Goal: Book appointment/travel/reservation

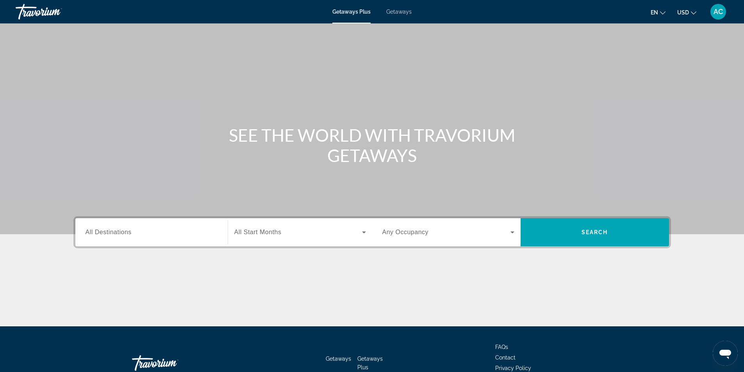
click at [142, 224] on div "Search widget" at bounding box center [152, 233] width 132 height 22
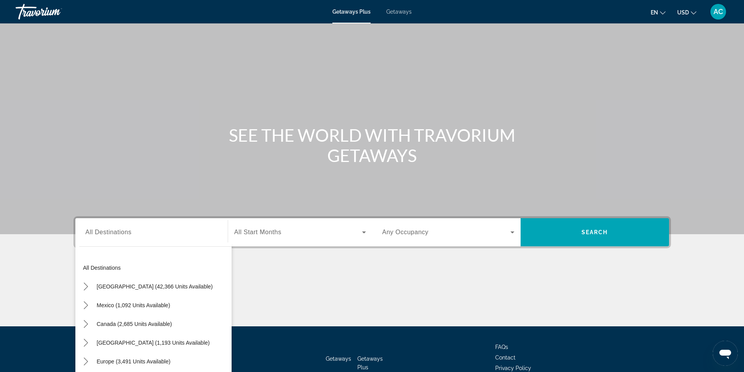
click at [119, 238] on div "Search widget" at bounding box center [152, 233] width 132 height 22
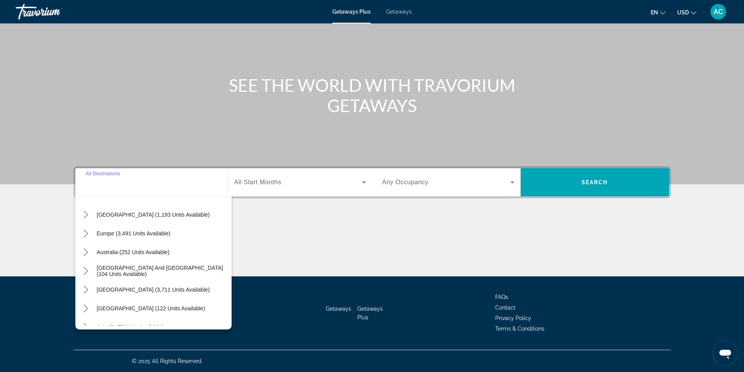
scroll to position [117, 0]
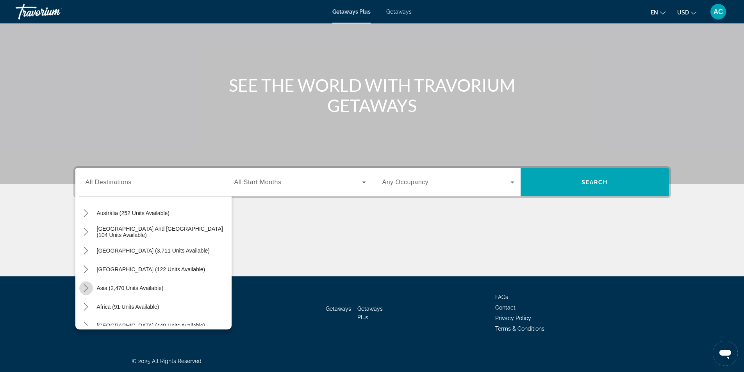
click at [86, 287] on icon "Toggle Asia (2,470 units available) submenu" at bounding box center [86, 288] width 8 height 8
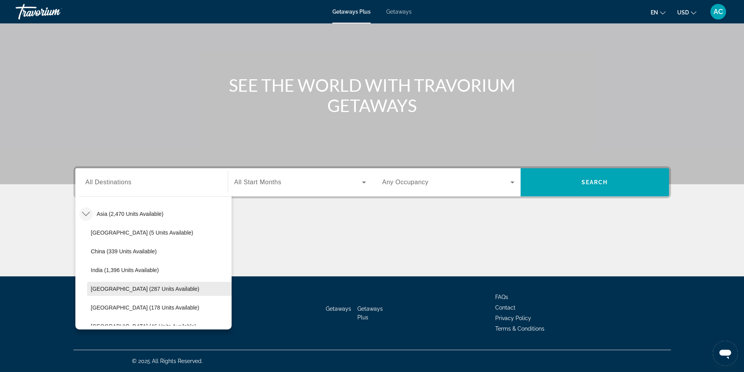
scroll to position [231, 0]
click at [135, 286] on span "Maldives (46 units available)" at bounding box center [144, 287] width 106 height 6
type input "**********"
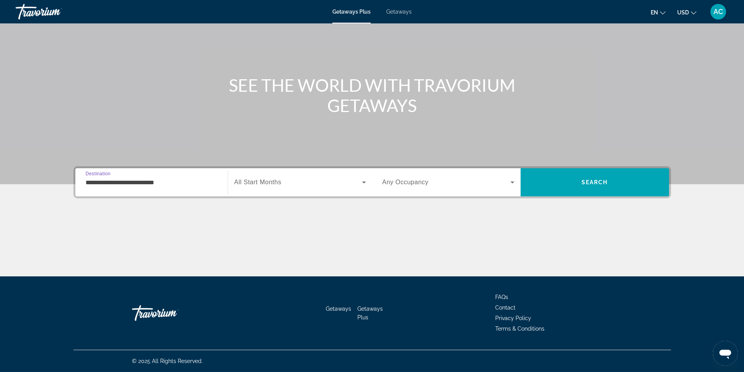
click at [365, 182] on icon "Search widget" at bounding box center [364, 183] width 4 height 2
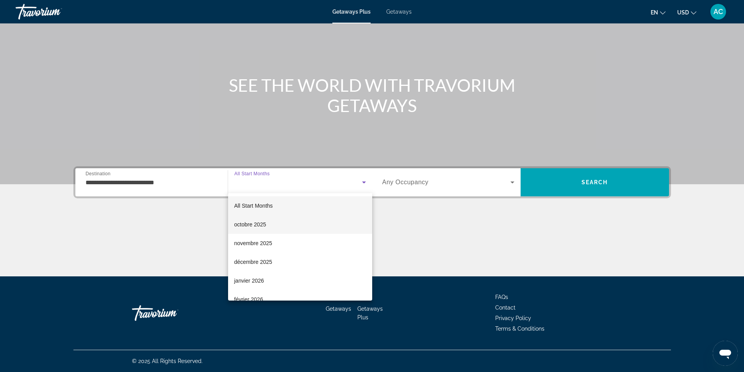
click at [281, 225] on mat-option "octobre 2025" at bounding box center [300, 224] width 144 height 19
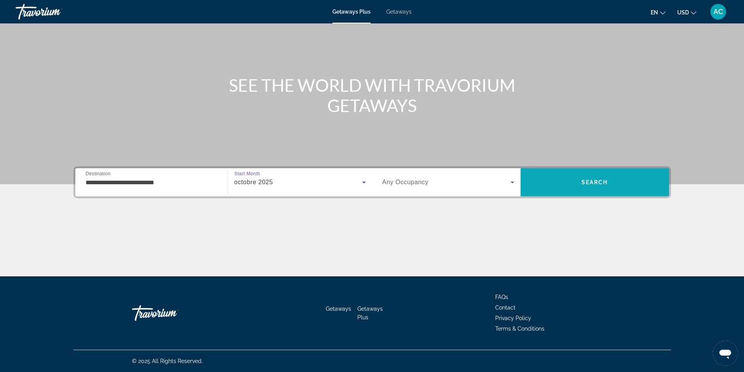
click at [607, 186] on span "Search" at bounding box center [595, 182] width 148 height 19
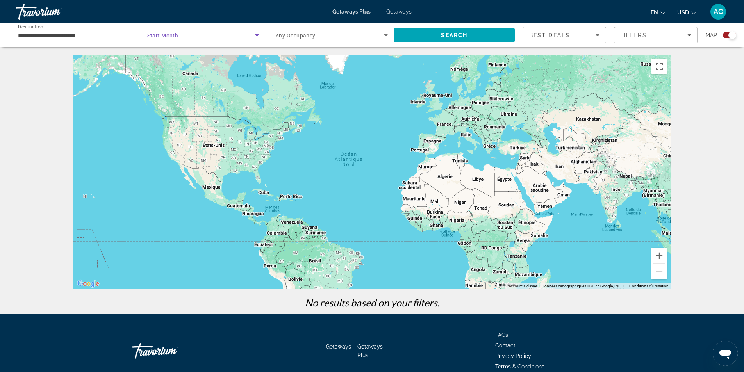
click at [183, 37] on span "Search widget" at bounding box center [201, 34] width 108 height 9
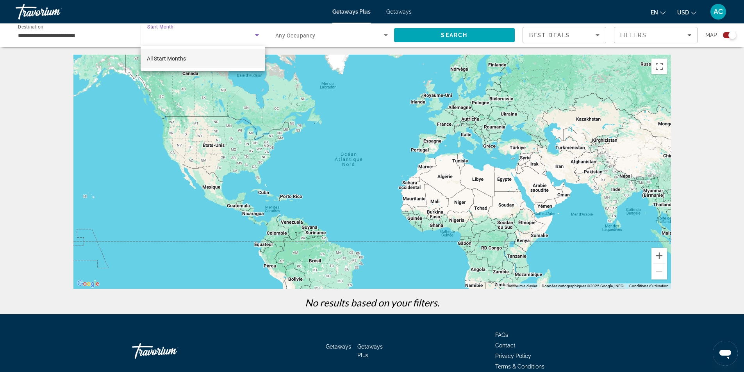
click at [259, 36] on div at bounding box center [372, 186] width 744 height 372
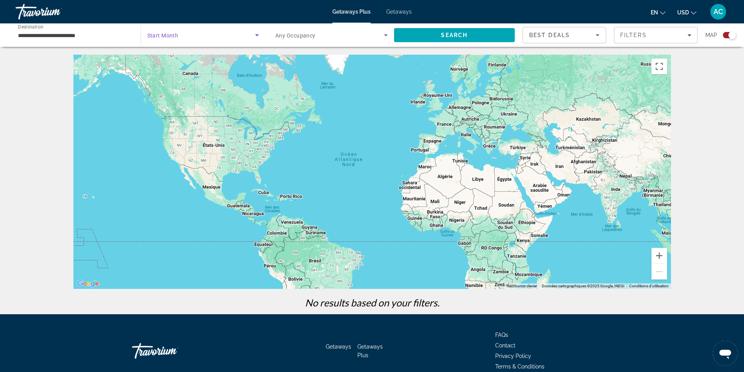
click at [259, 36] on icon "Search widget" at bounding box center [256, 34] width 9 height 9
click at [181, 58] on span "All Start Months" at bounding box center [166, 58] width 39 height 6
click at [55, 34] on input "**********" at bounding box center [74, 35] width 113 height 9
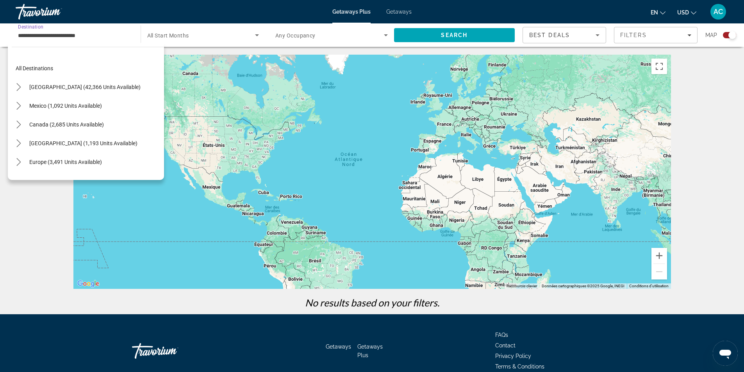
scroll to position [253, 0]
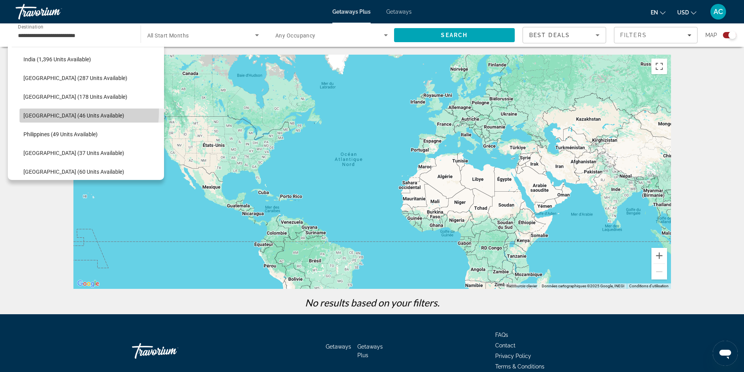
click at [58, 111] on span "Select destination: Maldives (46 units available)" at bounding box center [92, 115] width 145 height 19
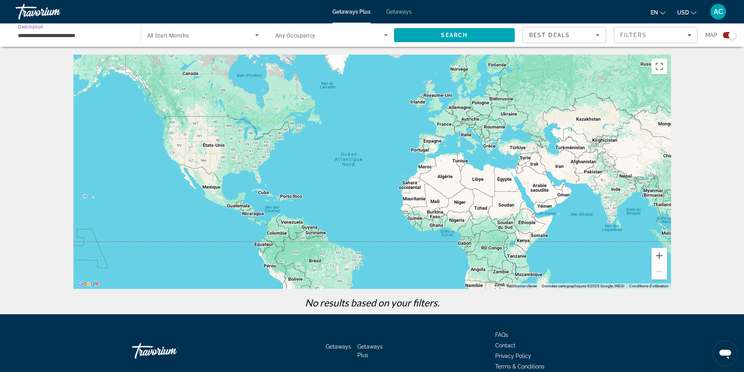
click at [296, 34] on span "Any Occupancy" at bounding box center [295, 35] width 40 height 6
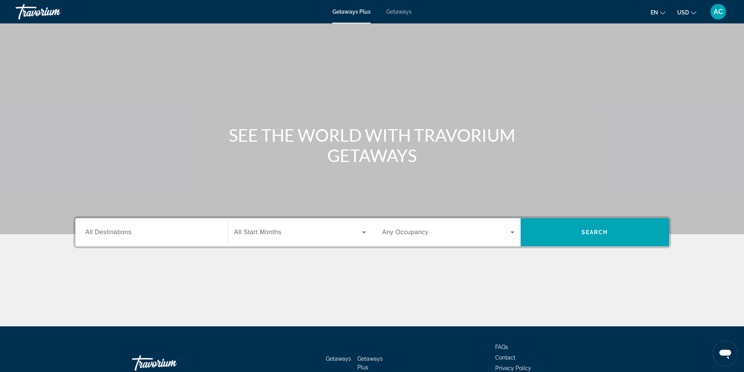
click at [156, 233] on input "Destination All Destinations" at bounding box center [152, 232] width 132 height 9
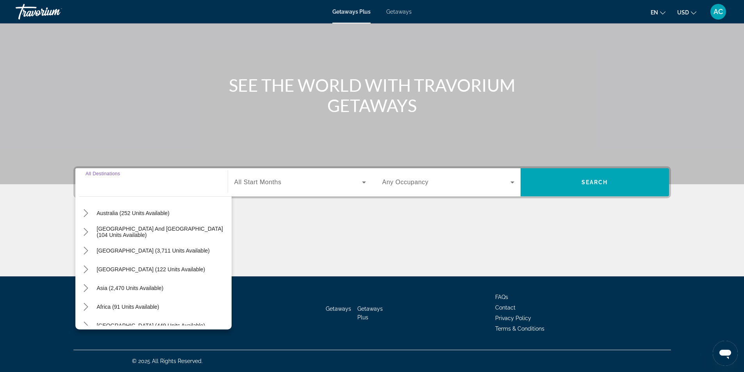
scroll to position [127, 0]
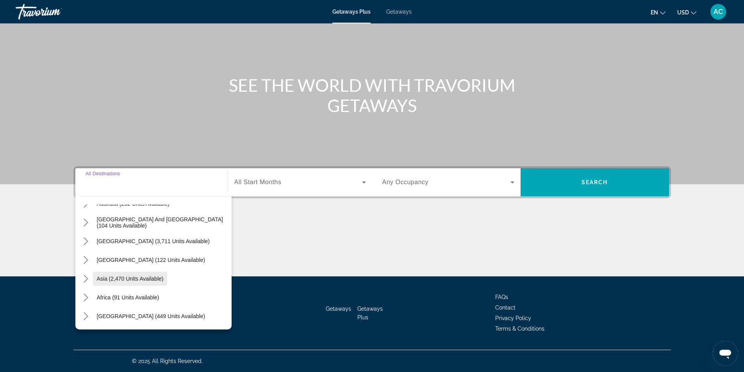
click at [145, 282] on span "Asia (2,470 units available)" at bounding box center [130, 279] width 67 height 6
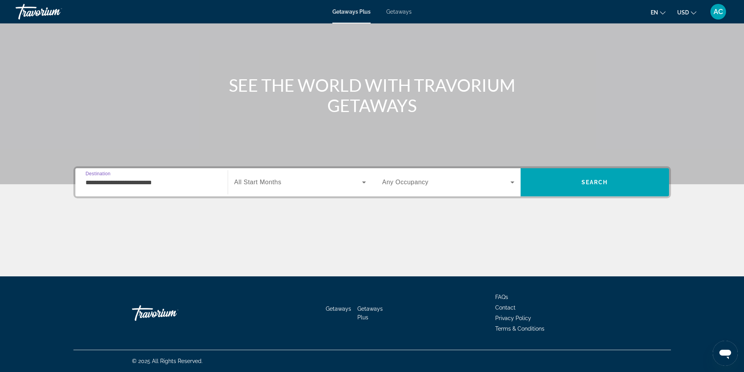
click at [156, 181] on input "**********" at bounding box center [152, 182] width 132 height 9
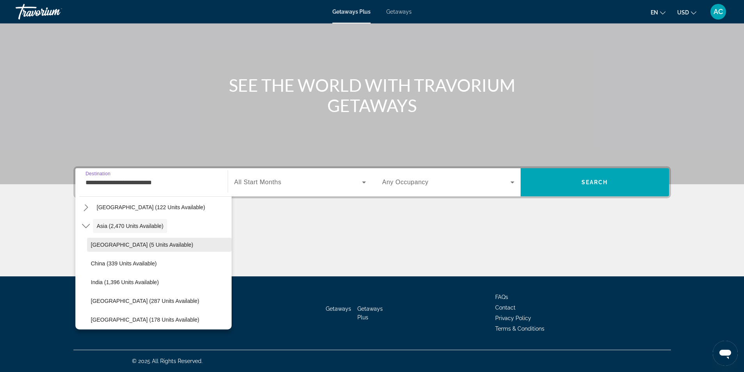
scroll to position [218, 0]
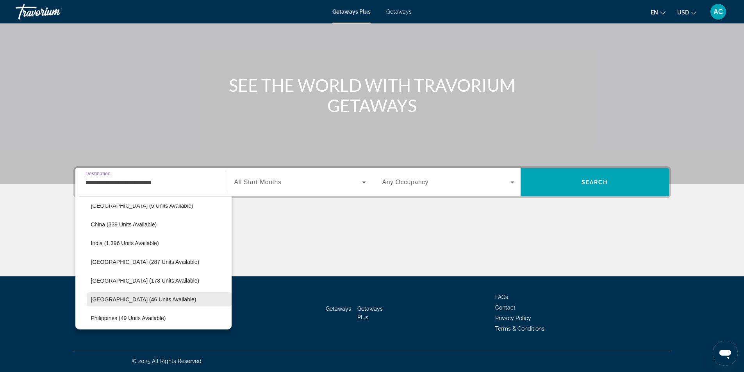
click at [126, 298] on span "Maldives (46 units available)" at bounding box center [144, 300] width 106 height 6
type input "**********"
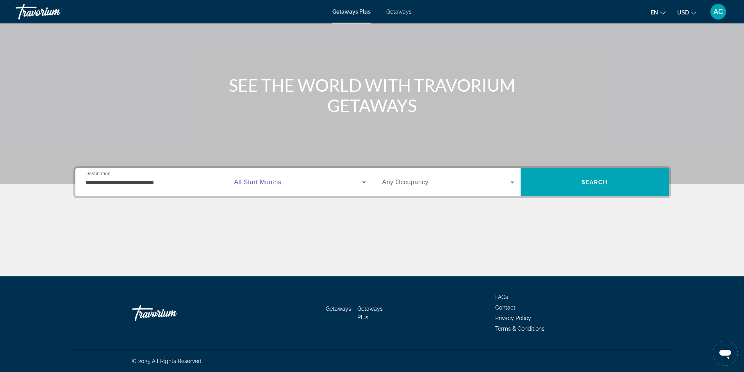
click at [363, 182] on icon "Search widget" at bounding box center [364, 183] width 4 height 2
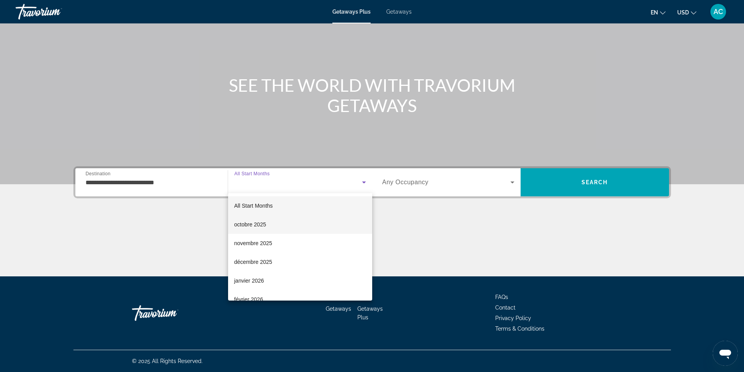
click at [288, 228] on mat-option "octobre 2025" at bounding box center [300, 224] width 144 height 19
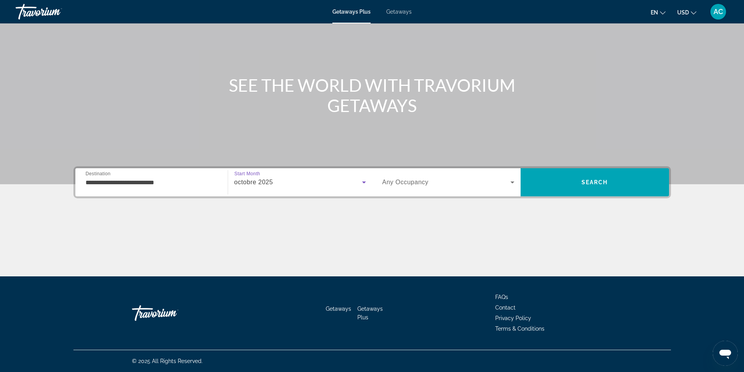
click at [513, 182] on icon "Search widget" at bounding box center [513, 183] width 4 height 2
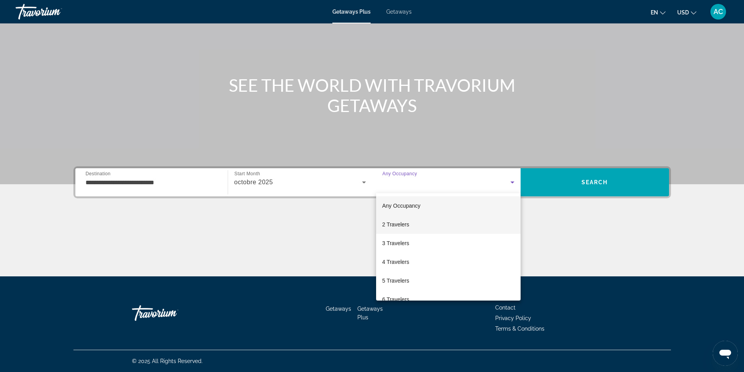
click at [408, 225] on span "2 Travelers" at bounding box center [396, 224] width 27 height 9
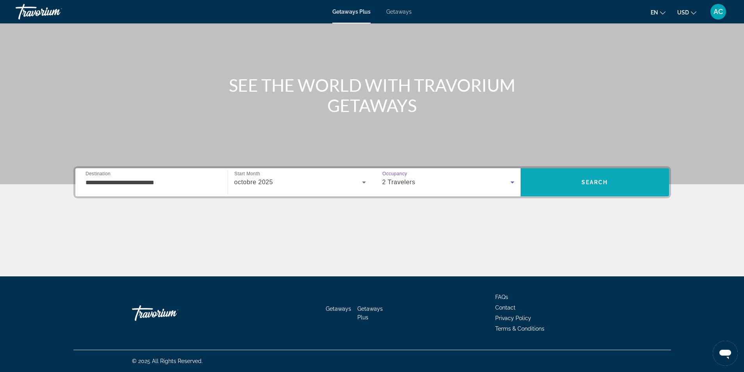
click at [579, 184] on span "Search" at bounding box center [595, 182] width 148 height 19
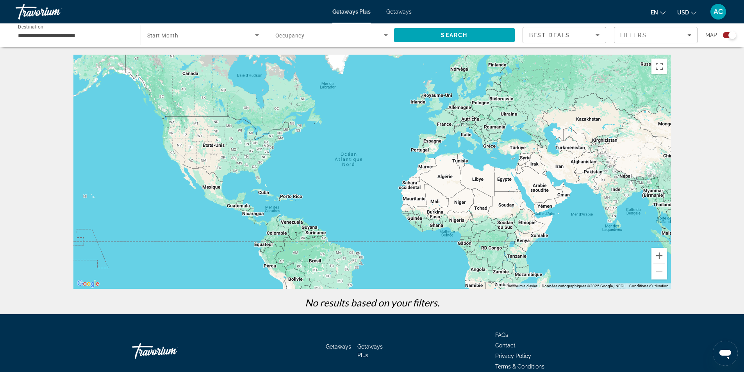
click at [257, 35] on icon "Search widget" at bounding box center [257, 35] width 4 height 2
click at [220, 52] on mat-option "All Start Months" at bounding box center [203, 58] width 124 height 19
click at [384, 37] on icon "Search widget" at bounding box center [385, 34] width 9 height 9
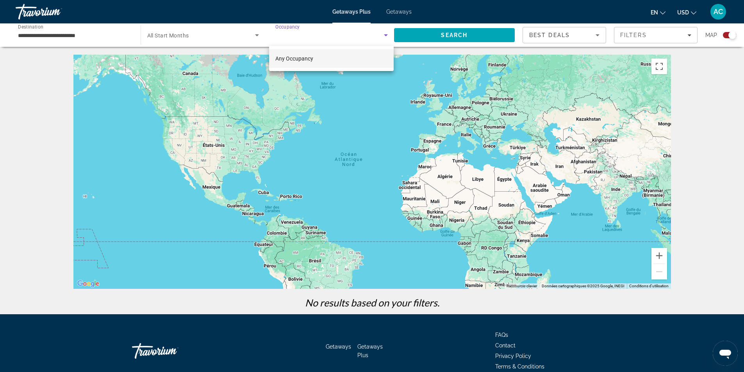
click at [322, 53] on mat-option "Any Occupancy" at bounding box center [331, 58] width 125 height 19
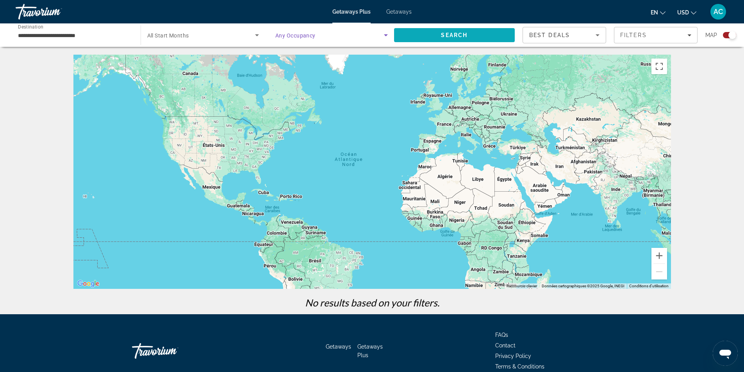
click at [460, 38] on span "Search" at bounding box center [454, 35] width 27 height 6
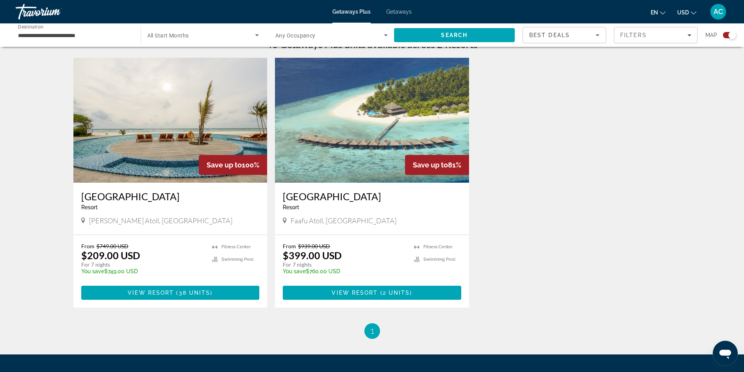
scroll to position [220, 0]
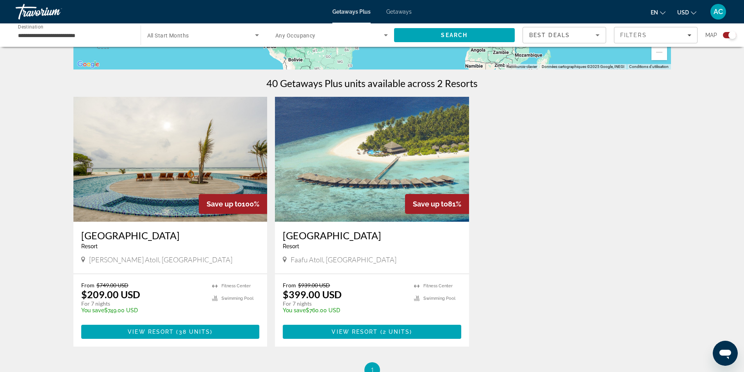
click at [170, 185] on img "Main content" at bounding box center [170, 159] width 194 height 125
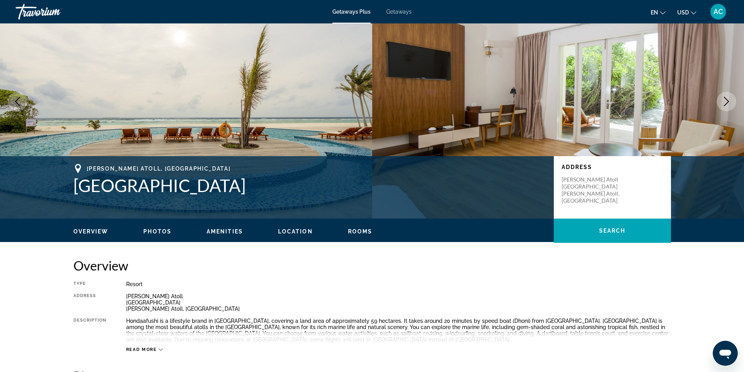
scroll to position [78, 0]
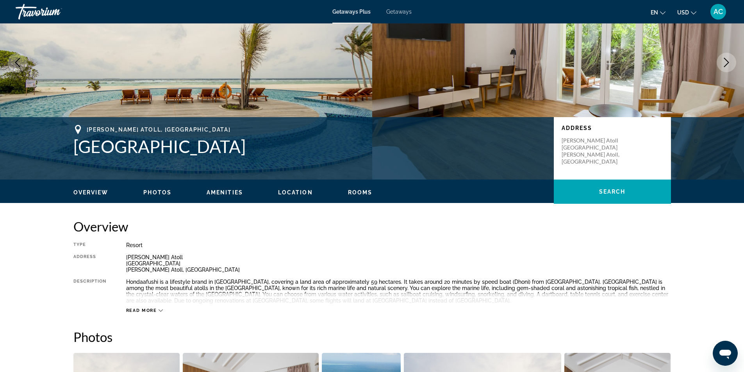
click at [157, 310] on div "Read more" at bounding box center [144, 310] width 37 height 5
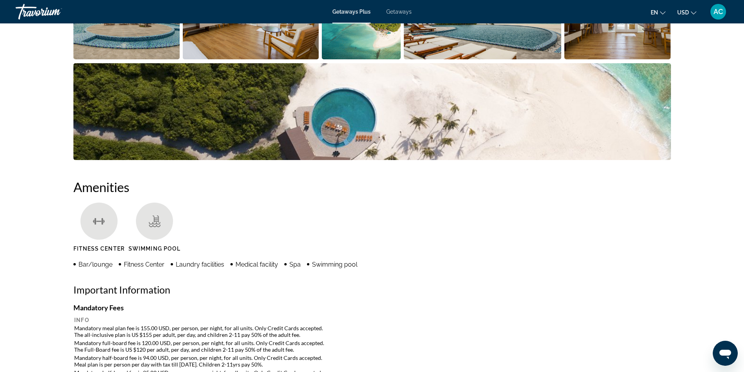
scroll to position [586, 0]
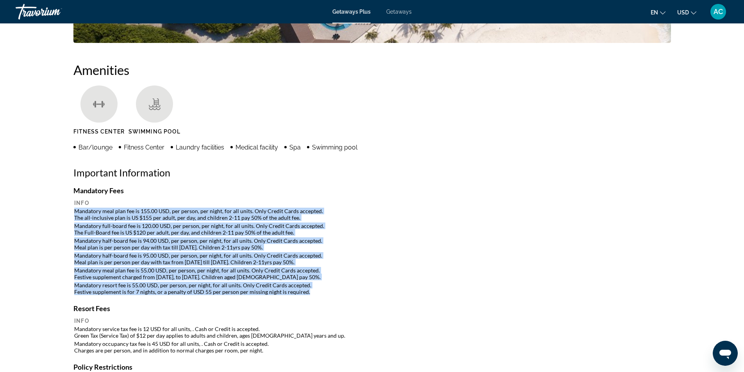
drag, startPoint x: 75, startPoint y: 209, endPoint x: 313, endPoint y: 295, distance: 253.5
click at [313, 295] on table "Info Mandatory meal plan fee is 155.00 USD, per person, per night, for all unit…" at bounding box center [372, 248] width 598 height 98
copy table "Mandatory meal plan fee is 155.00 USD, per person, per night, for all units. On…"
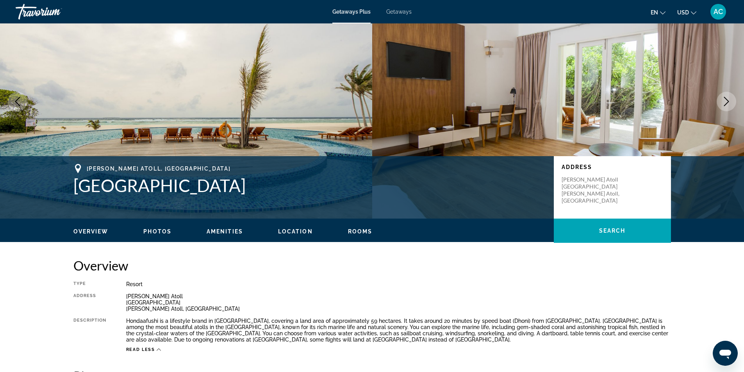
scroll to position [0, 0]
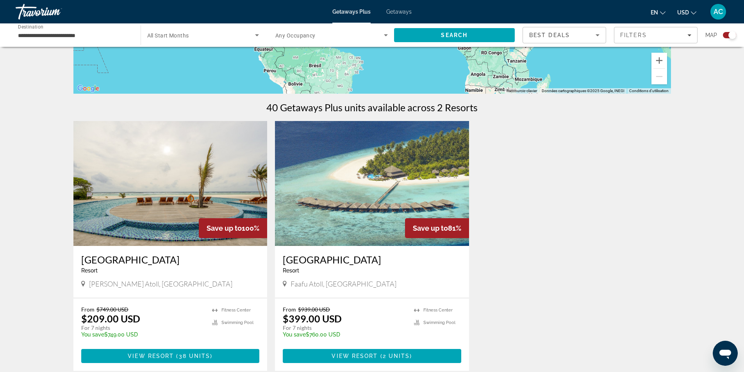
scroll to position [234, 0]
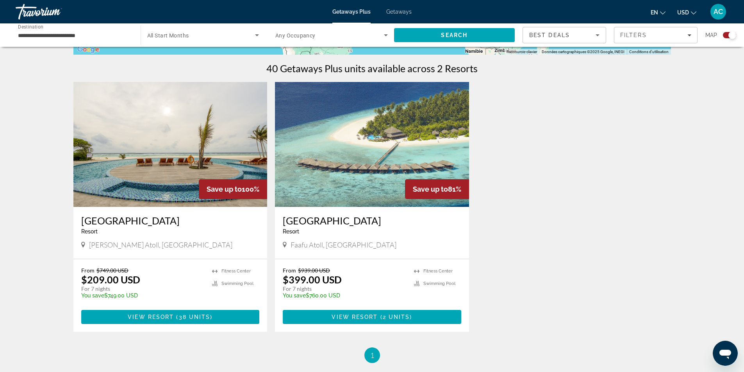
click at [370, 147] on img "Main content" at bounding box center [372, 144] width 194 height 125
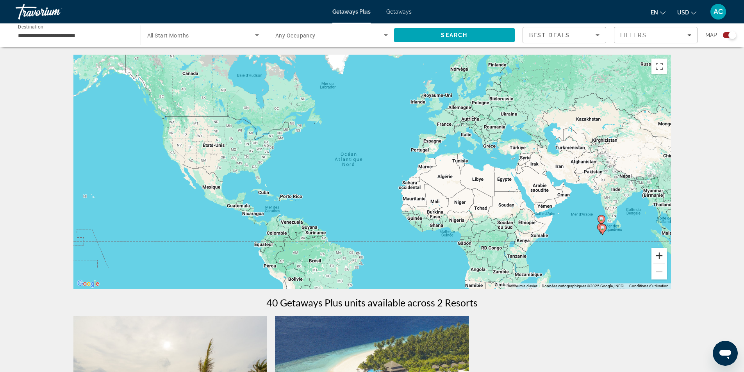
click at [663, 255] on button "Zoom avant" at bounding box center [660, 256] width 16 height 16
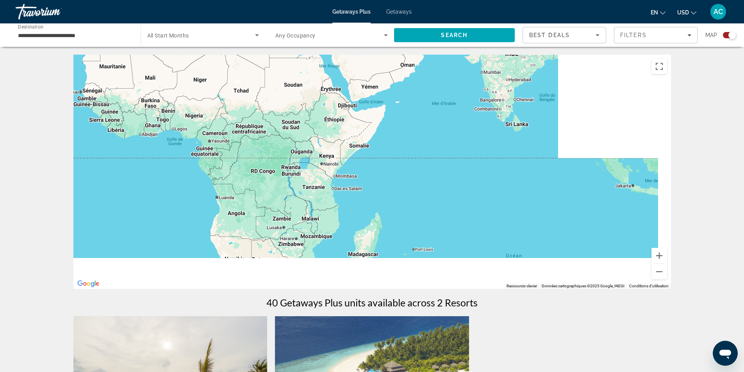
drag, startPoint x: 607, startPoint y: 243, endPoint x: 256, endPoint y: 89, distance: 383.9
click at [256, 89] on div "Main content" at bounding box center [372, 172] width 598 height 234
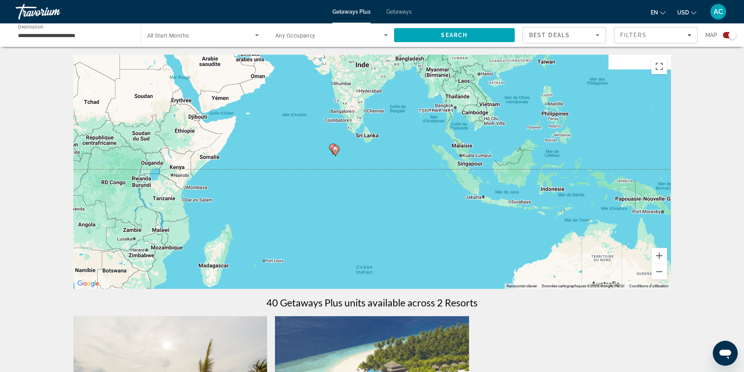
drag, startPoint x: 409, startPoint y: 139, endPoint x: 537, endPoint y: 251, distance: 170.0
click at [538, 251] on div "Pour activer le glissement du marqueur avec le clavier, appuyez sur Alt+Entrée.…" at bounding box center [372, 172] width 598 height 234
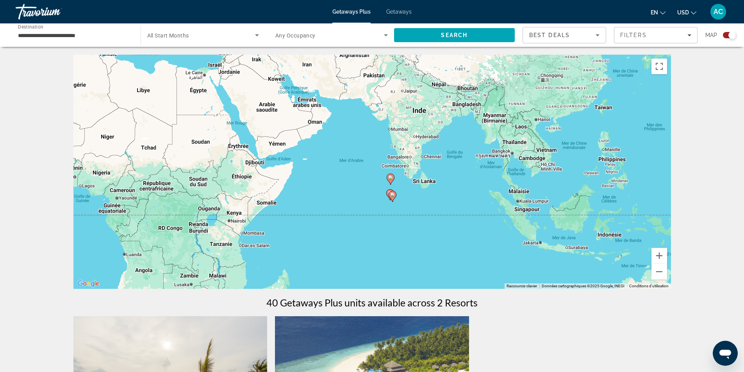
drag, startPoint x: 551, startPoint y: 199, endPoint x: 472, endPoint y: 222, distance: 82.6
click at [472, 222] on div "Pour activer le glissement du marqueur avec le clavier, appuyez sur Alt+Entrée.…" at bounding box center [372, 172] width 598 height 234
click at [658, 257] on button "Zoom avant" at bounding box center [660, 256] width 16 height 16
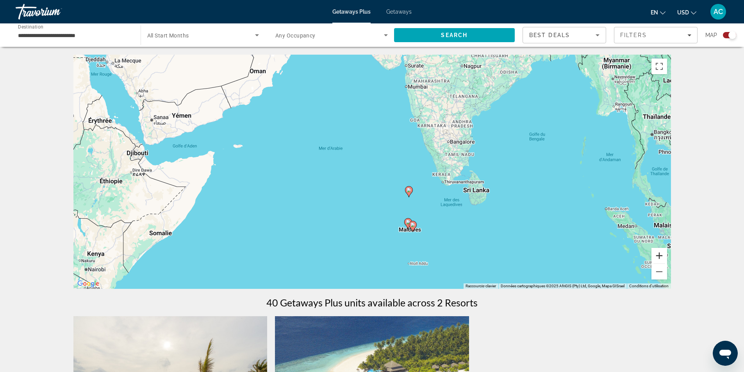
click at [658, 257] on button "Zoom avant" at bounding box center [660, 256] width 16 height 16
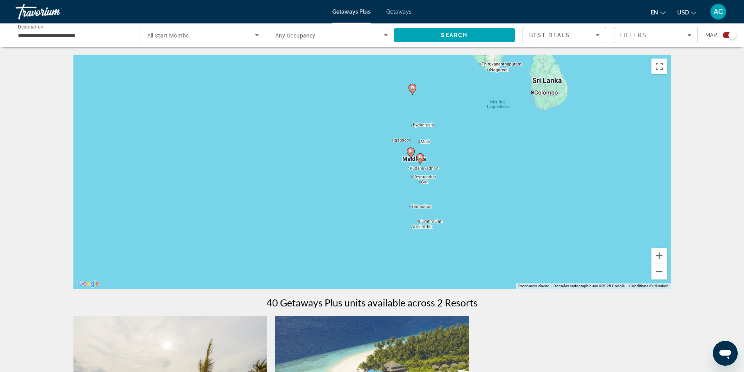
drag, startPoint x: 551, startPoint y: 236, endPoint x: 516, endPoint y: 106, distance: 134.2
click at [516, 106] on div "Pour activer le glissement du marqueur avec le clavier, appuyez sur Alt+Entrée.…" at bounding box center [372, 172] width 598 height 234
click at [660, 258] on button "Zoom avant" at bounding box center [660, 256] width 16 height 16
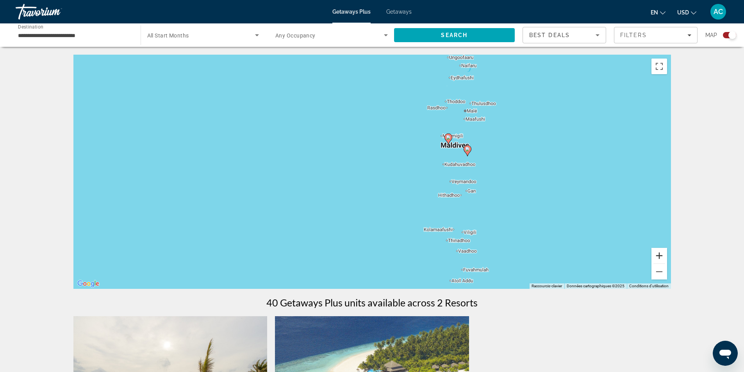
click at [663, 256] on button "Zoom avant" at bounding box center [660, 256] width 16 height 16
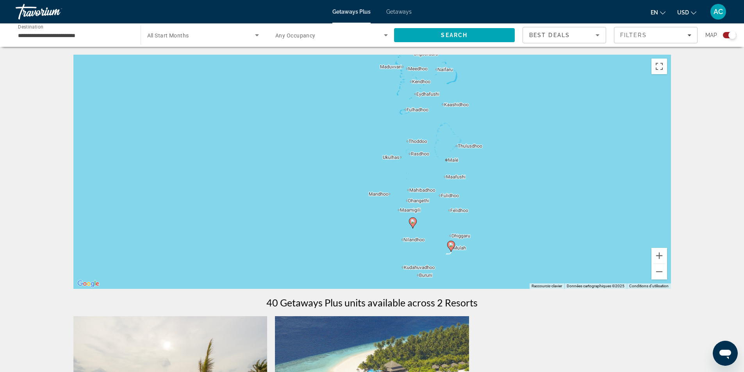
drag, startPoint x: 620, startPoint y: 160, endPoint x: 503, endPoint y: 242, distance: 143.0
click at [505, 256] on div "Pour activer le glissement du marqueur avec le clavier, appuyez sur Alt+Entrée.…" at bounding box center [372, 172] width 598 height 234
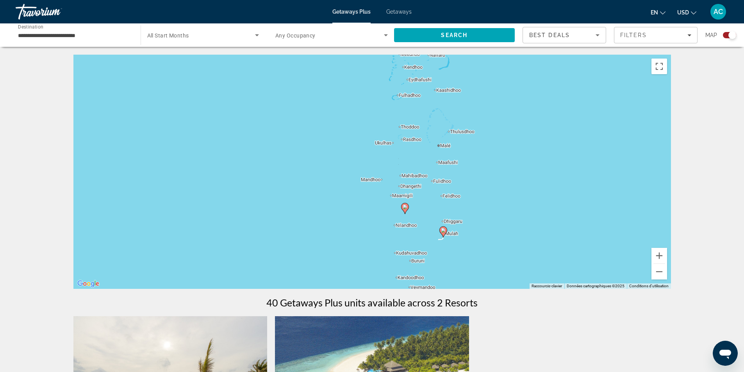
drag, startPoint x: 514, startPoint y: 115, endPoint x: 513, endPoint y: 188, distance: 73.5
click at [513, 188] on div "Pour activer le glissement du marqueur avec le clavier, appuyez sur Alt+Entrée.…" at bounding box center [372, 172] width 598 height 234
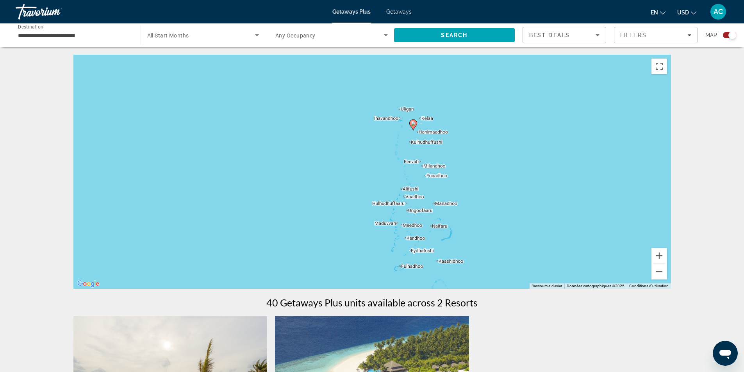
drag, startPoint x: 503, startPoint y: 129, endPoint x: 504, endPoint y: 196, distance: 67.2
click at [504, 196] on div "Pour activer le glissement du marqueur avec le clavier, appuyez sur Alt+Entrée.…" at bounding box center [372, 172] width 598 height 234
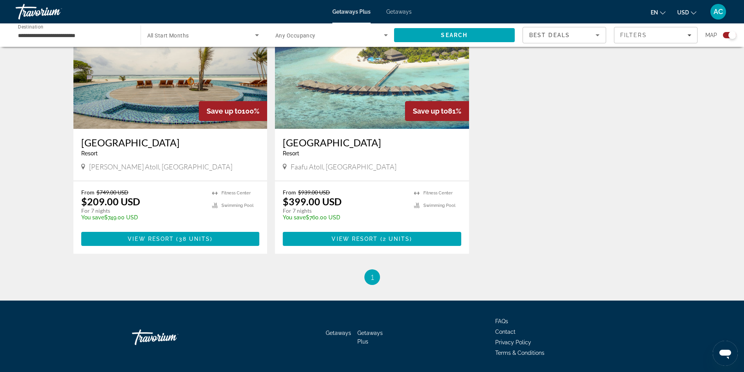
scroll to position [274, 0]
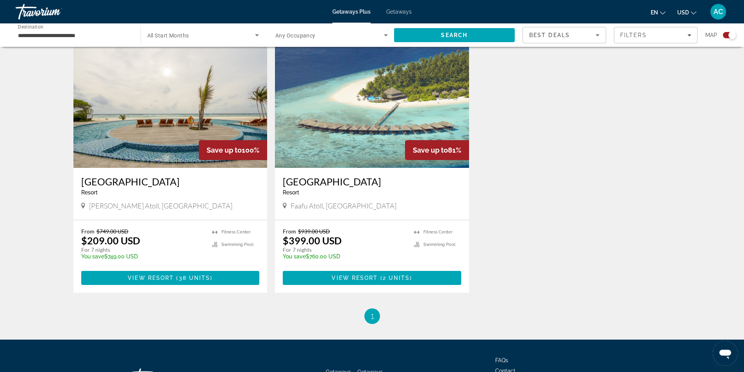
click at [176, 139] on img "Main content" at bounding box center [170, 105] width 194 height 125
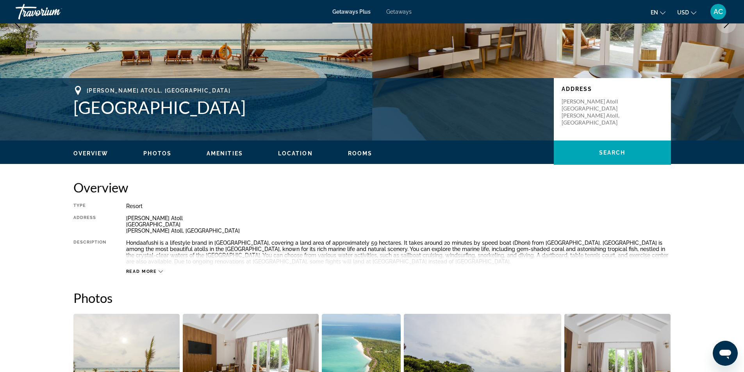
scroll to position [195, 0]
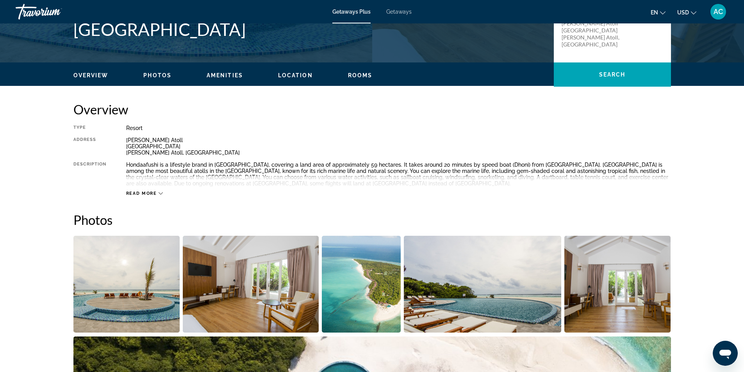
click at [159, 193] on icon "Main content" at bounding box center [161, 194] width 4 height 2
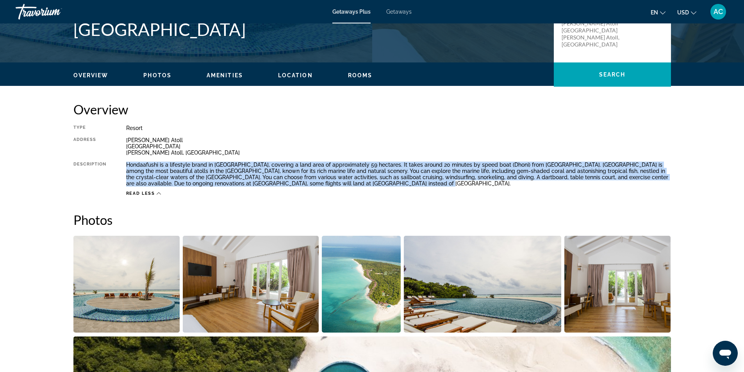
drag, startPoint x: 126, startPoint y: 162, endPoint x: 422, endPoint y: 185, distance: 296.3
click at [422, 185] on div "Hondaafushi is a lifestyle brand in Haa Dhaalu Atoll, covering a land area of a…" at bounding box center [398, 174] width 545 height 25
copy div "Hondaafushi is a lifestyle brand in Haa Dhaalu Atoll, covering a land area of a…"
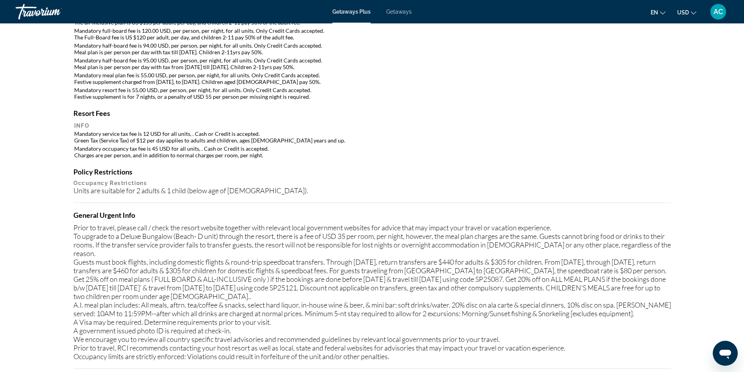
scroll to position [860, 0]
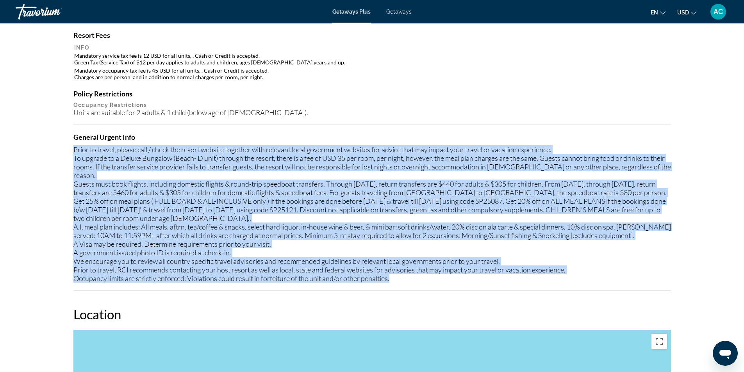
drag, startPoint x: 73, startPoint y: 148, endPoint x: 401, endPoint y: 281, distance: 352.9
click at [401, 281] on div "Prior to travel, please call / check the resort website together with relevant …" at bounding box center [372, 214] width 598 height 138
copy div "Prior to travel, please call / check the resort website together with relevant …"
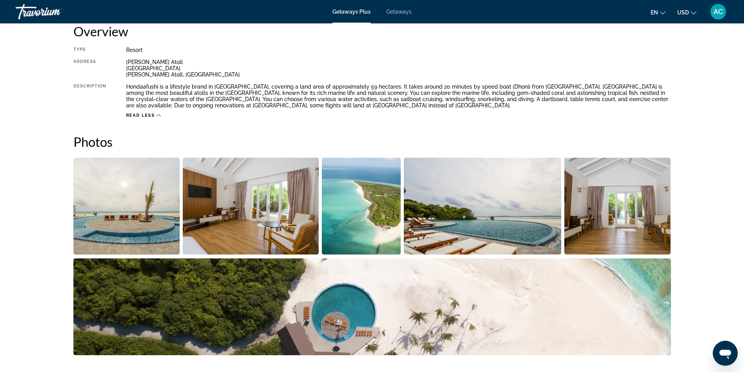
scroll to position [0, 0]
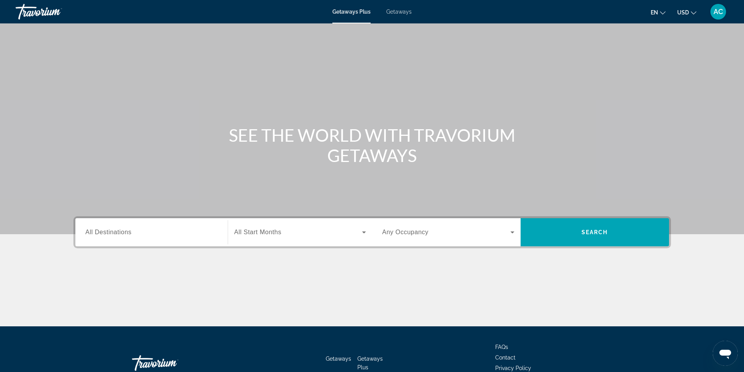
click at [129, 232] on span "All Destinations" at bounding box center [109, 232] width 46 height 7
click at [129, 232] on input "Destination All Destinations" at bounding box center [152, 232] width 132 height 9
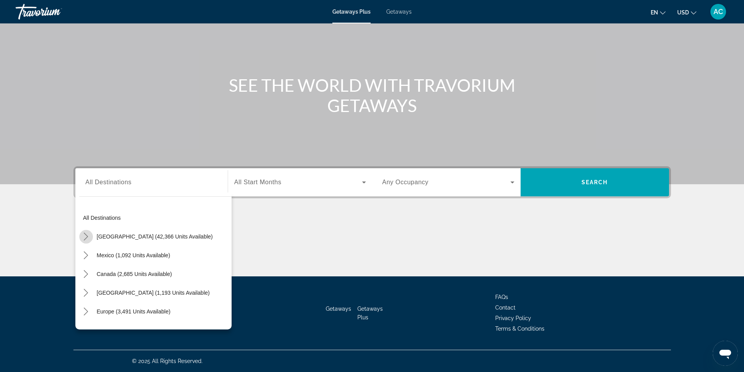
click at [88, 234] on icon "Toggle United States (42,366 units available) submenu" at bounding box center [86, 237] width 8 height 8
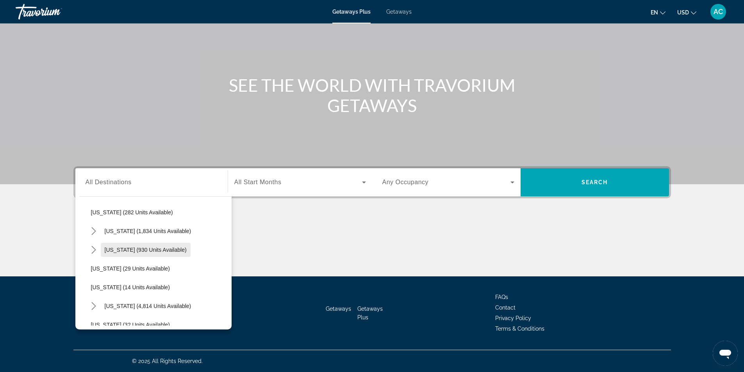
scroll to position [101, 0]
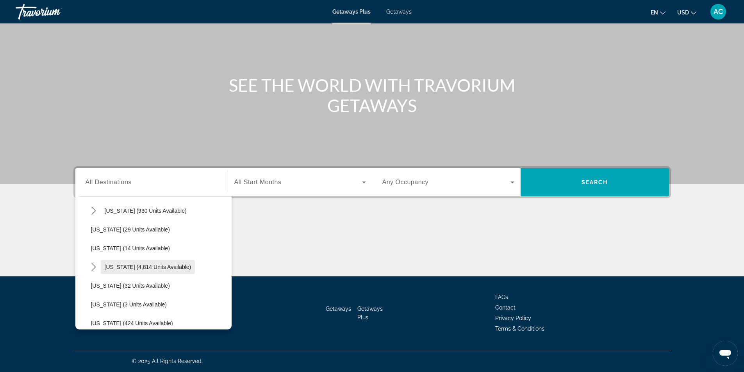
click at [138, 266] on span "[US_STATE] (4,814 units available)" at bounding box center [148, 267] width 87 height 6
type input "**********"
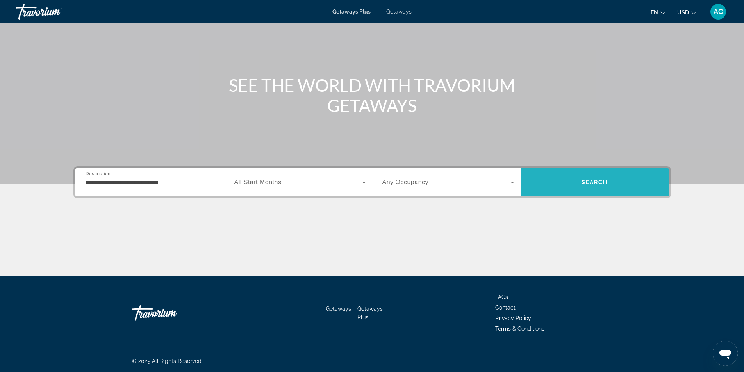
click at [605, 182] on span "Search" at bounding box center [595, 182] width 27 height 6
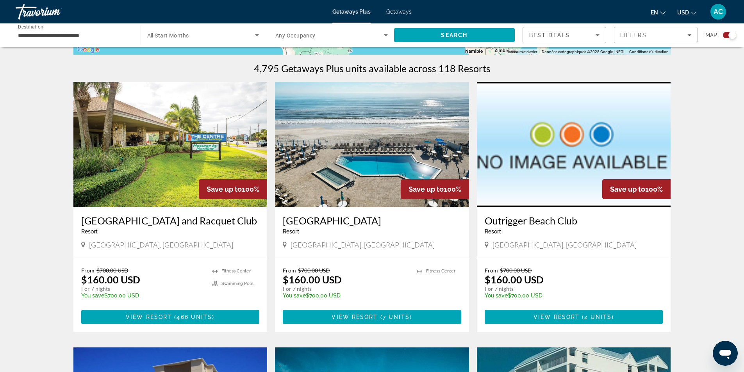
scroll to position [274, 0]
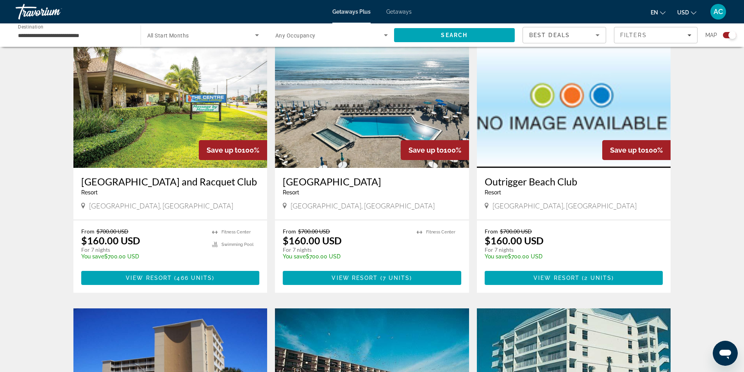
click at [200, 109] on img "Main content" at bounding box center [170, 105] width 194 height 125
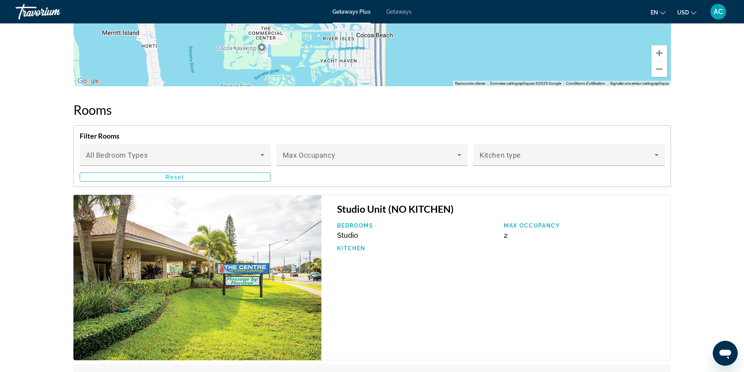
scroll to position [1172, 0]
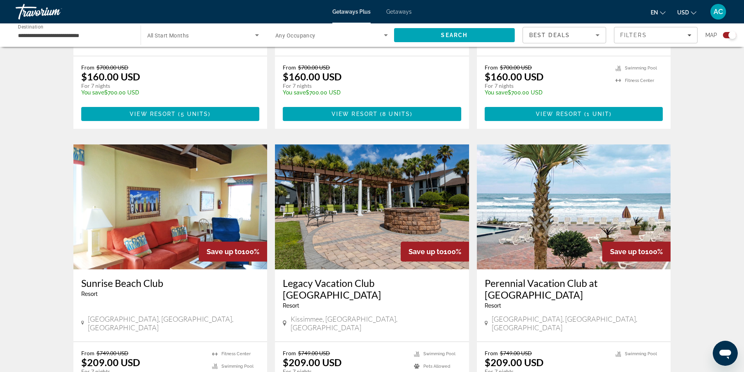
scroll to position [742, 0]
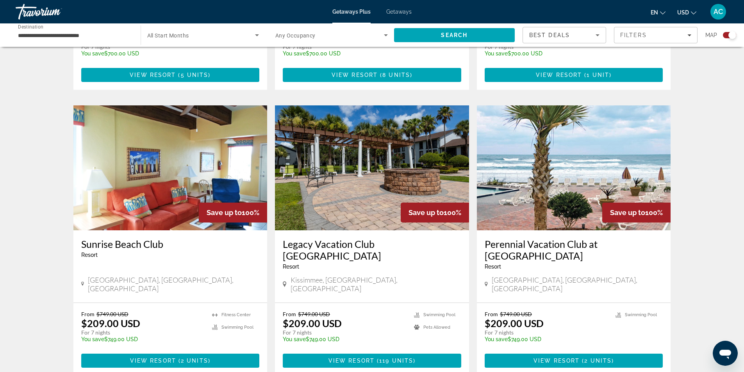
click at [371, 188] on img "Main content" at bounding box center [372, 168] width 194 height 125
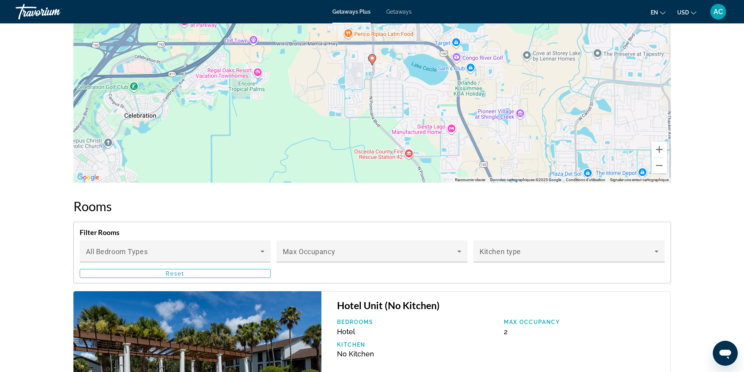
scroll to position [1391, 0]
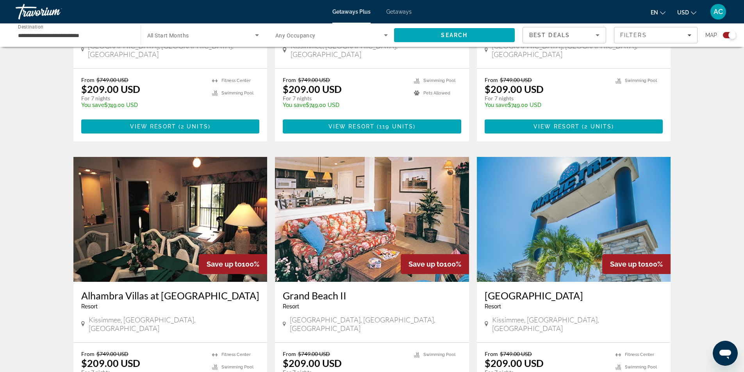
scroll to position [782, 0]
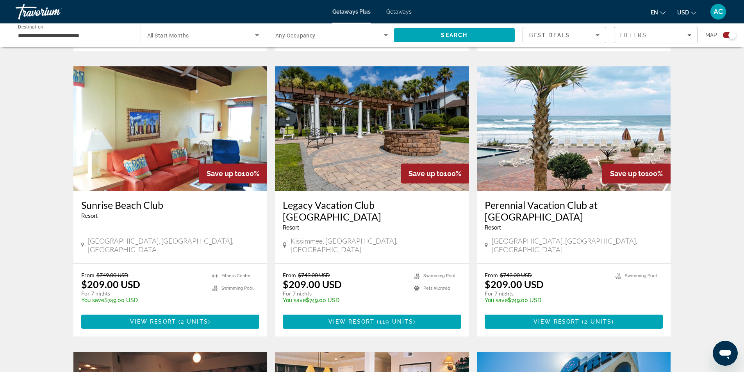
click at [385, 35] on icon "Search widget" at bounding box center [386, 35] width 4 height 2
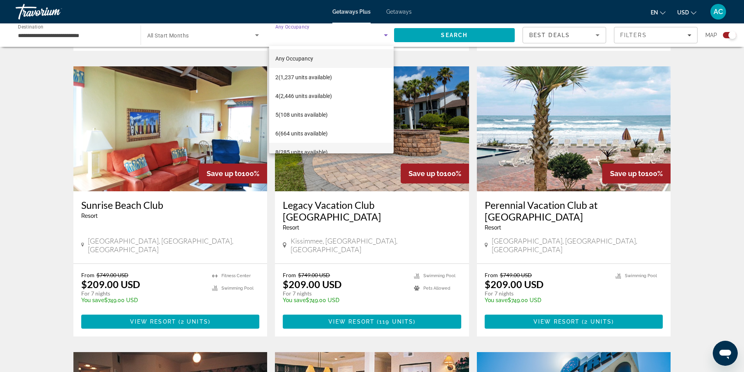
click at [314, 146] on mat-option "8 (285 units available)" at bounding box center [331, 152] width 125 height 19
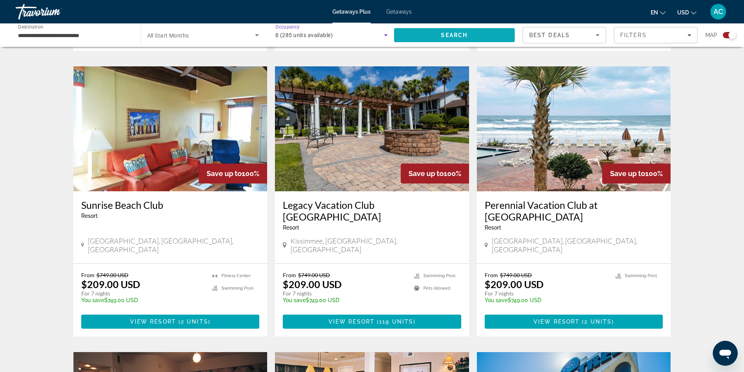
click at [463, 29] on span "Search" at bounding box center [454, 35] width 121 height 19
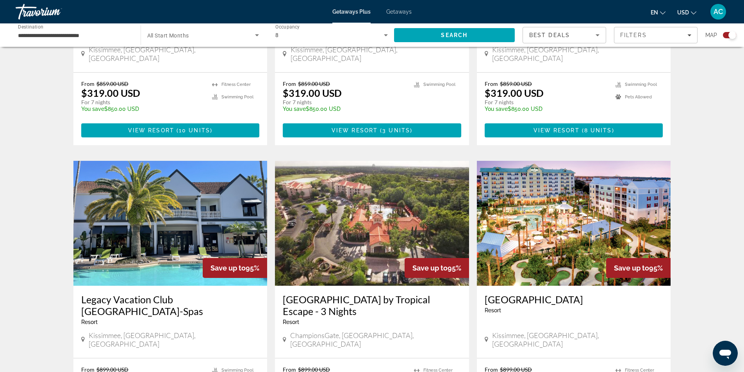
scroll to position [469, 0]
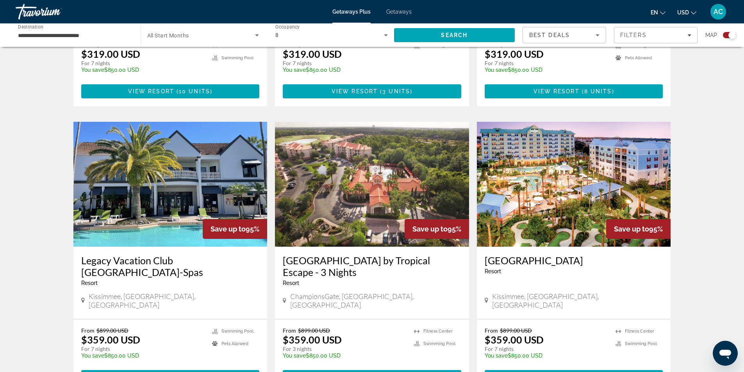
click at [255, 34] on icon "Search widget" at bounding box center [256, 34] width 9 height 9
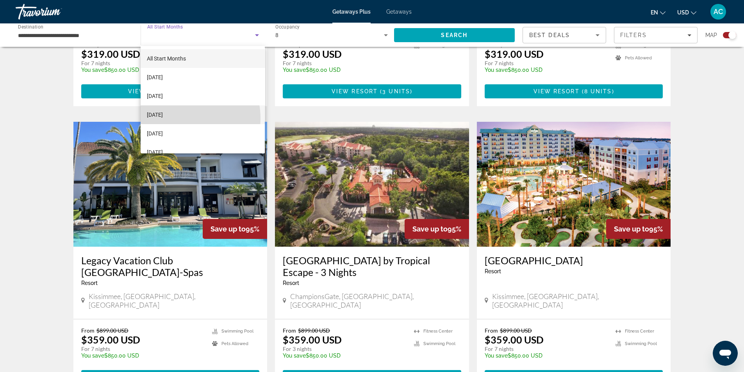
click at [163, 118] on span "[DATE]" at bounding box center [155, 114] width 16 height 9
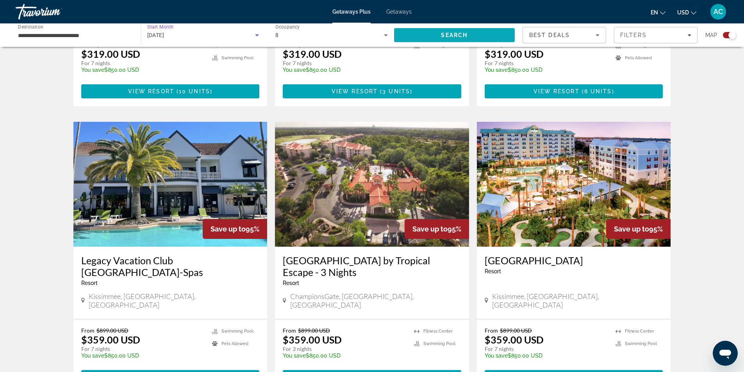
click at [441, 32] on span "Search" at bounding box center [454, 35] width 27 height 6
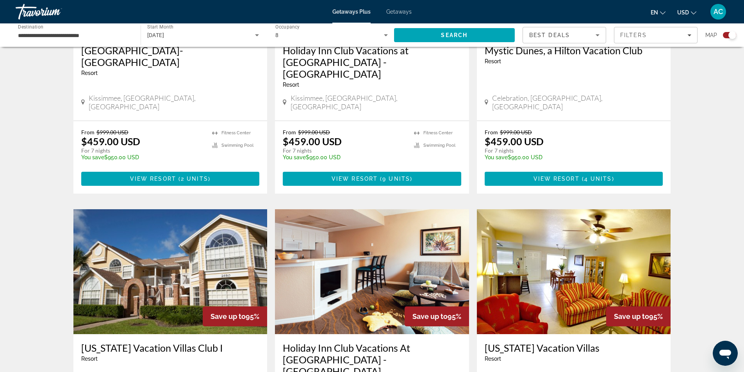
scroll to position [1016, 0]
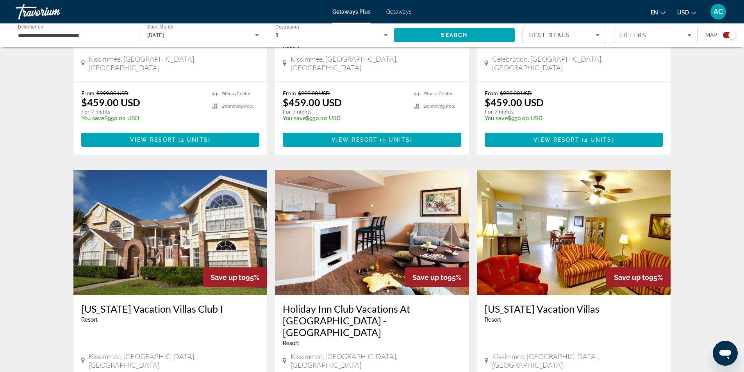
click at [357, 170] on img "Main content" at bounding box center [372, 232] width 194 height 125
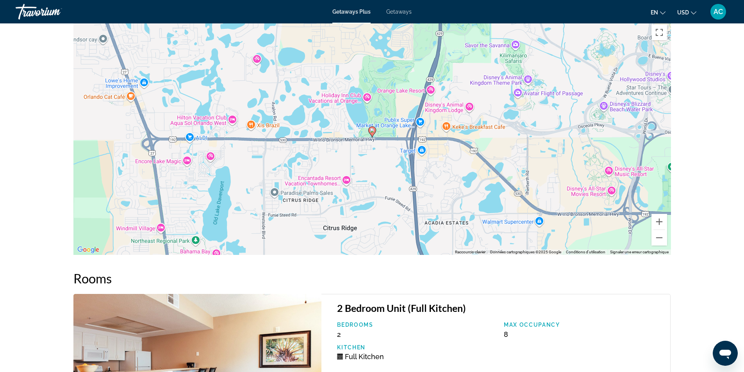
scroll to position [1368, 0]
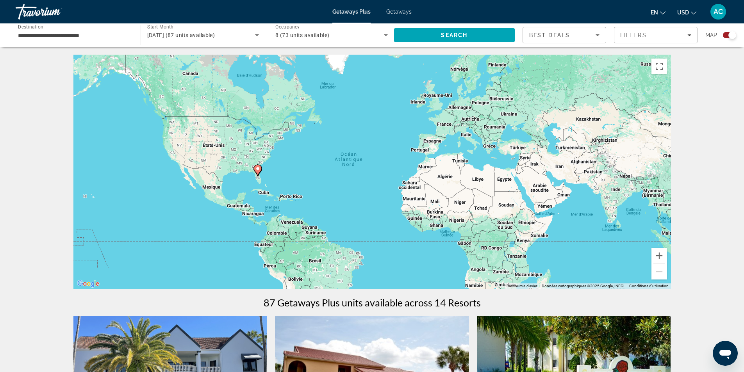
click at [385, 33] on icon "Search widget" at bounding box center [385, 34] width 9 height 9
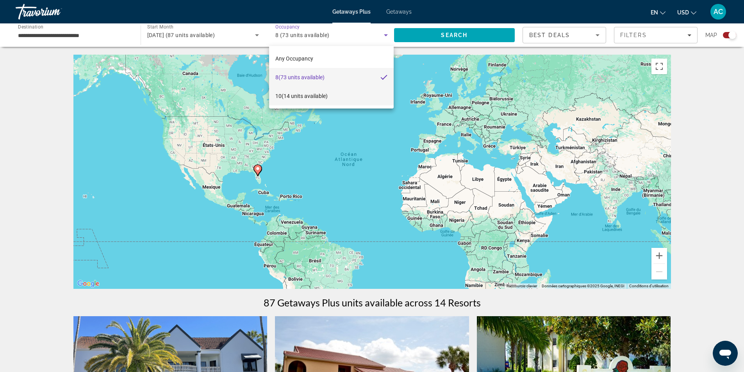
scroll to position [39, 0]
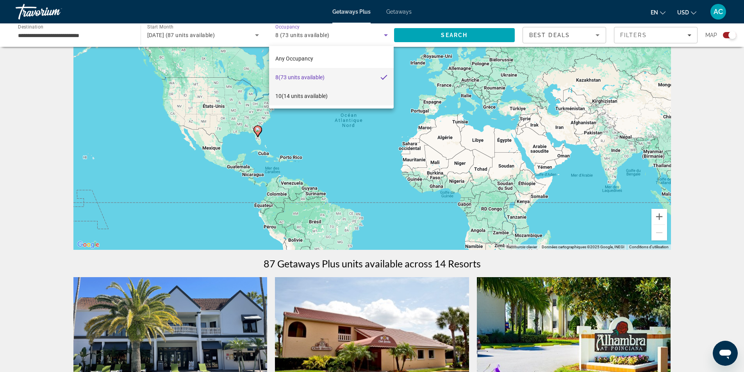
click at [332, 96] on mat-option "10 (14 units available)" at bounding box center [331, 96] width 125 height 19
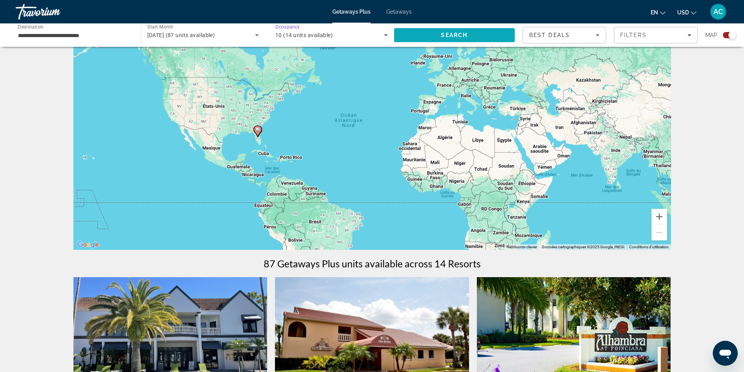
click at [471, 34] on span "Search" at bounding box center [454, 35] width 121 height 19
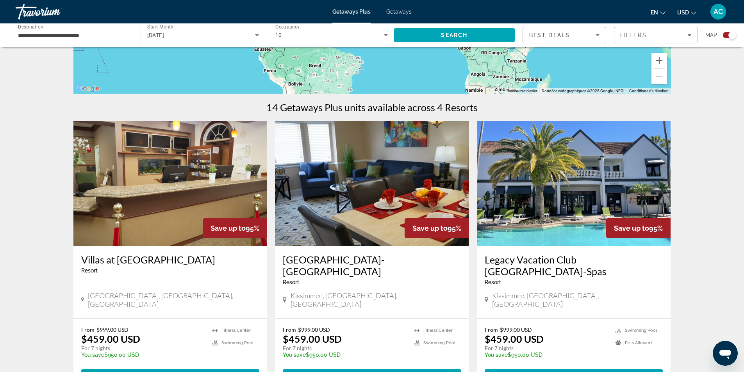
scroll to position [234, 0]
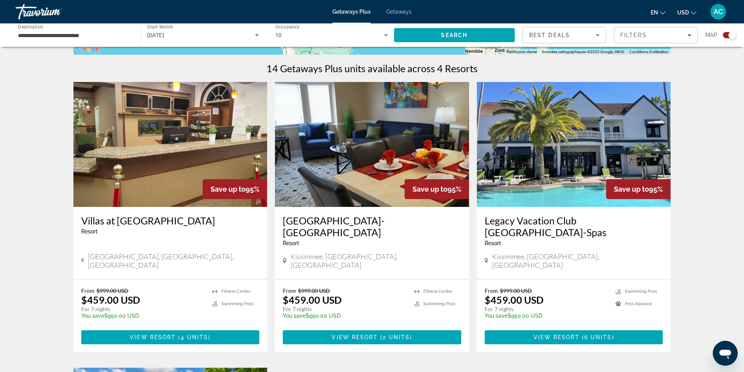
click at [565, 152] on img "Main content" at bounding box center [574, 144] width 194 height 125
